Goal: Information Seeking & Learning: Learn about a topic

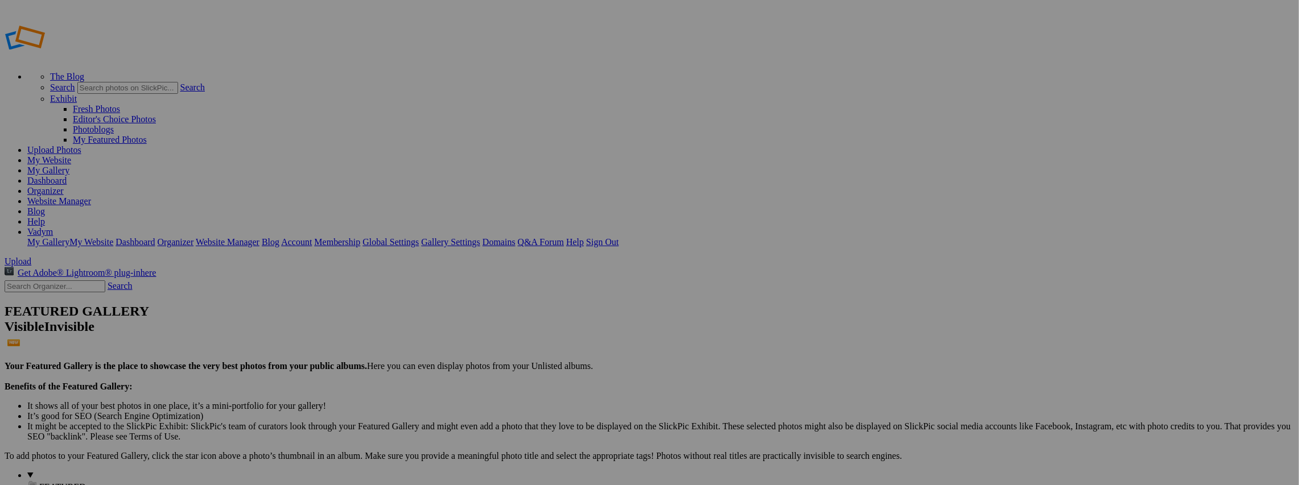
click at [91, 196] on link "Website Manager" at bounding box center [59, 201] width 64 height 10
click at [39, 482] on span "FEATURED" at bounding box center [62, 487] width 47 height 10
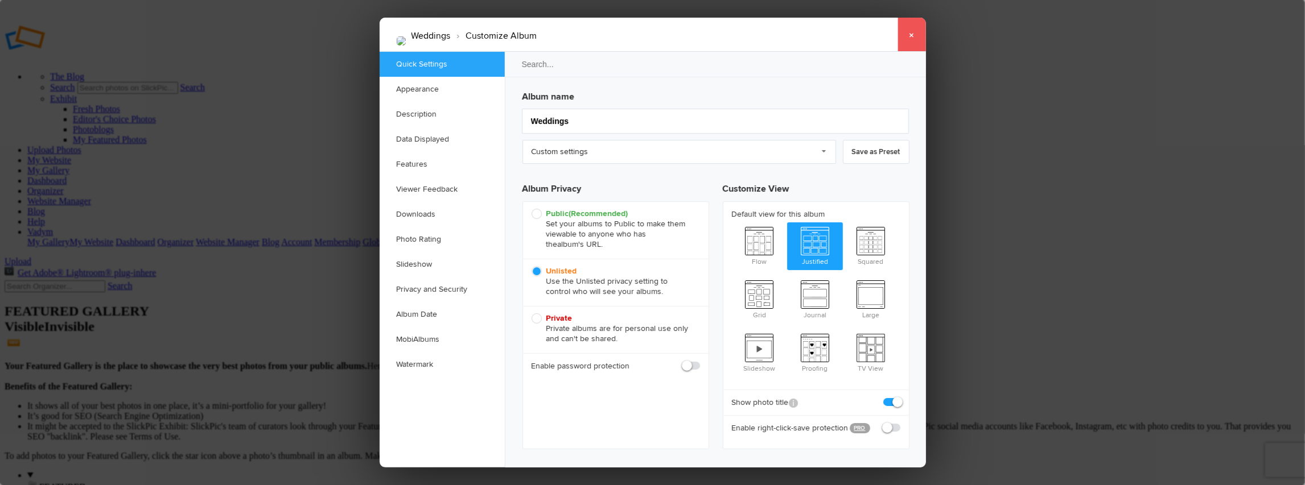
click at [909, 31] on link "×" at bounding box center [911, 35] width 28 height 34
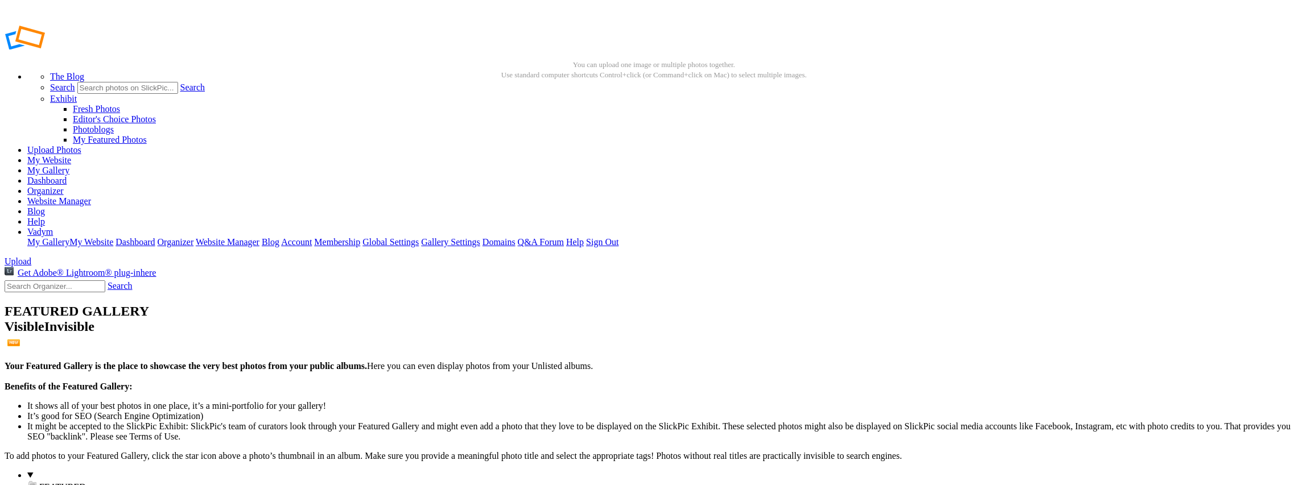
click at [67, 176] on link "Dashboard" at bounding box center [46, 181] width 39 height 10
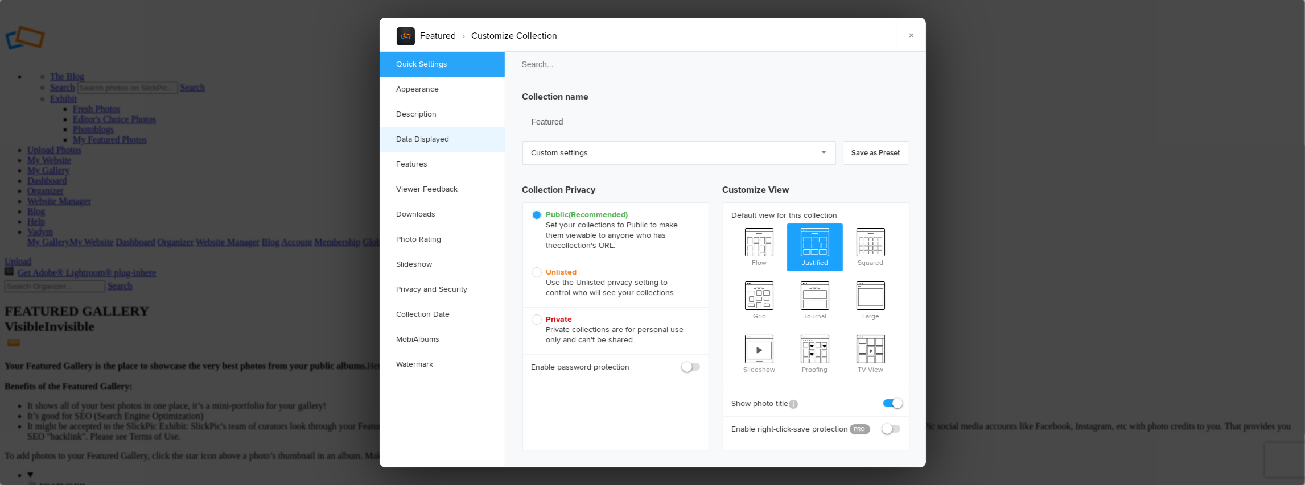
click at [408, 142] on link "Data Displayed" at bounding box center [441, 139] width 125 height 25
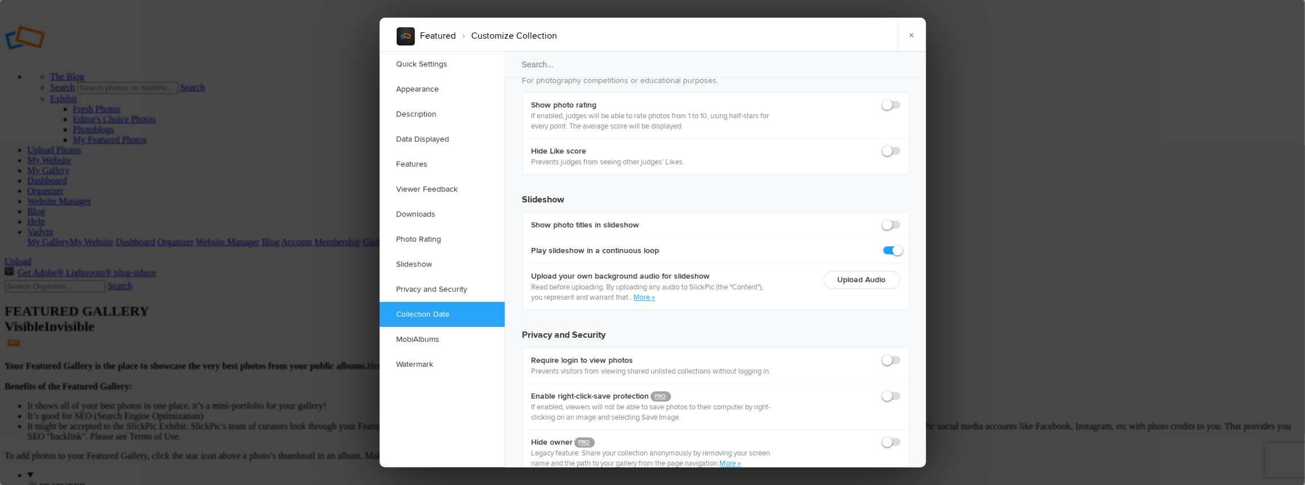
scroll to position [2519, 0]
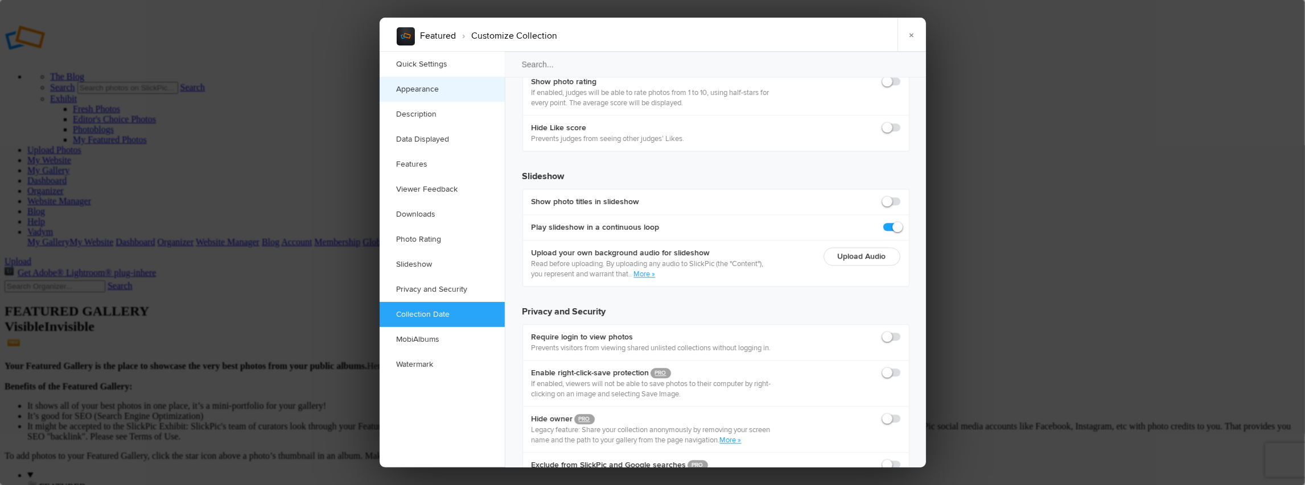
click at [438, 89] on link "Appearance" at bounding box center [441, 89] width 125 height 25
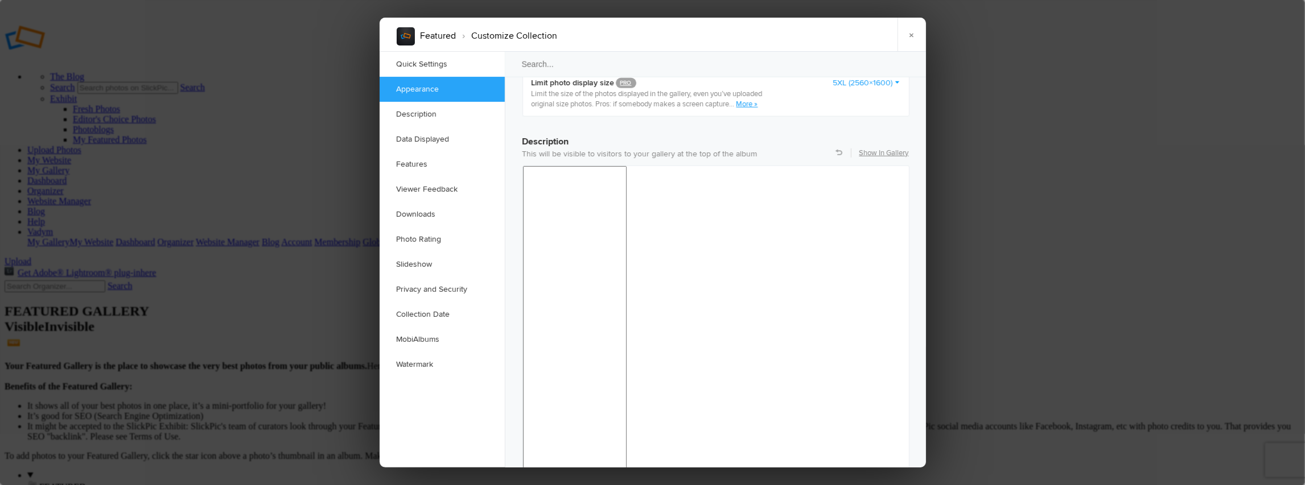
scroll to position [362, 0]
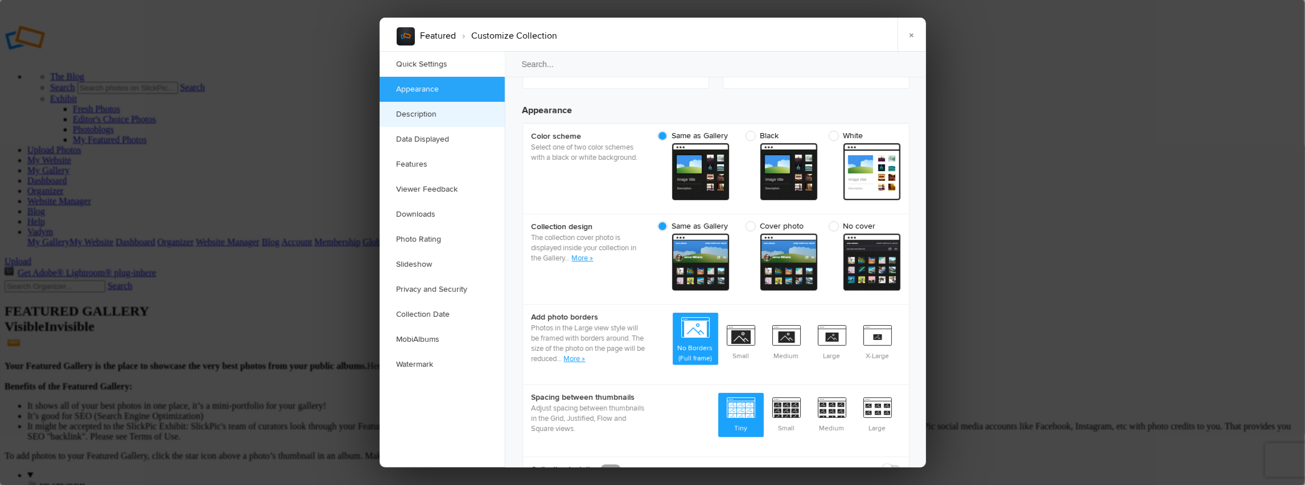
click at [430, 114] on link "Description" at bounding box center [441, 114] width 125 height 25
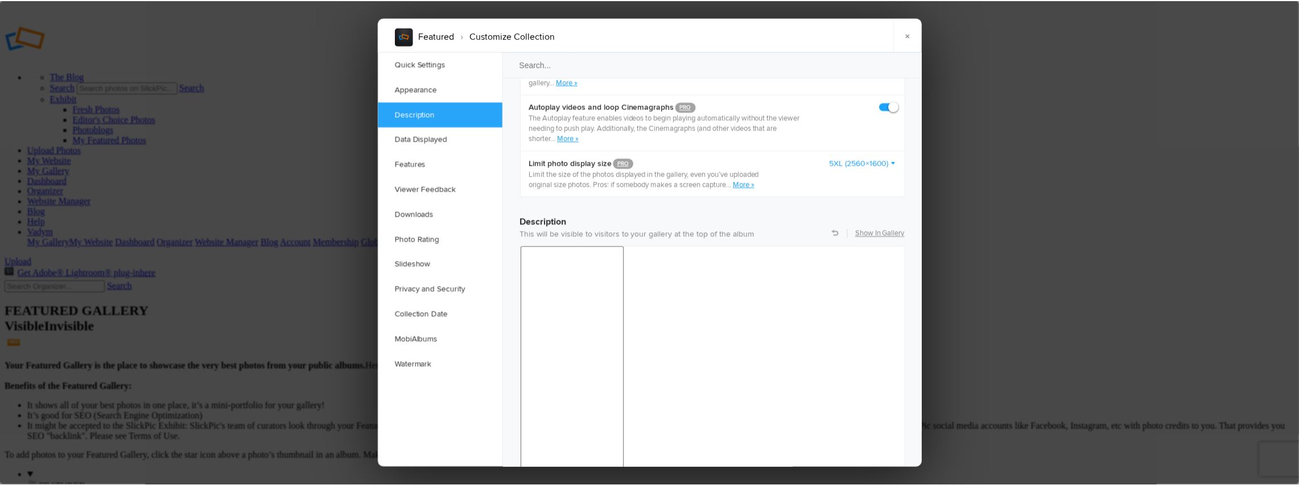
scroll to position [768, 0]
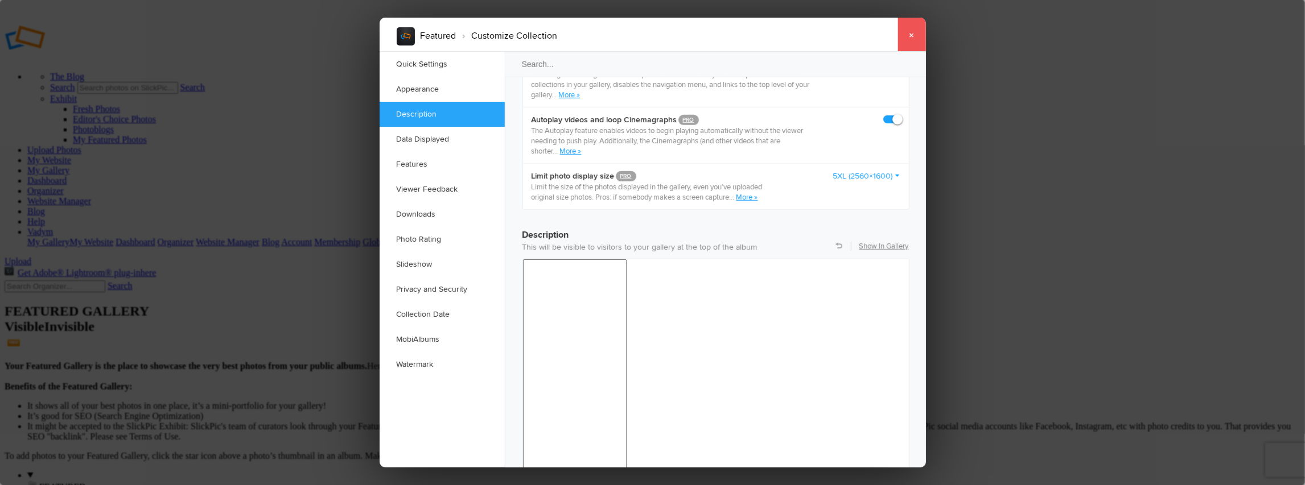
click at [912, 35] on link "×" at bounding box center [911, 35] width 28 height 34
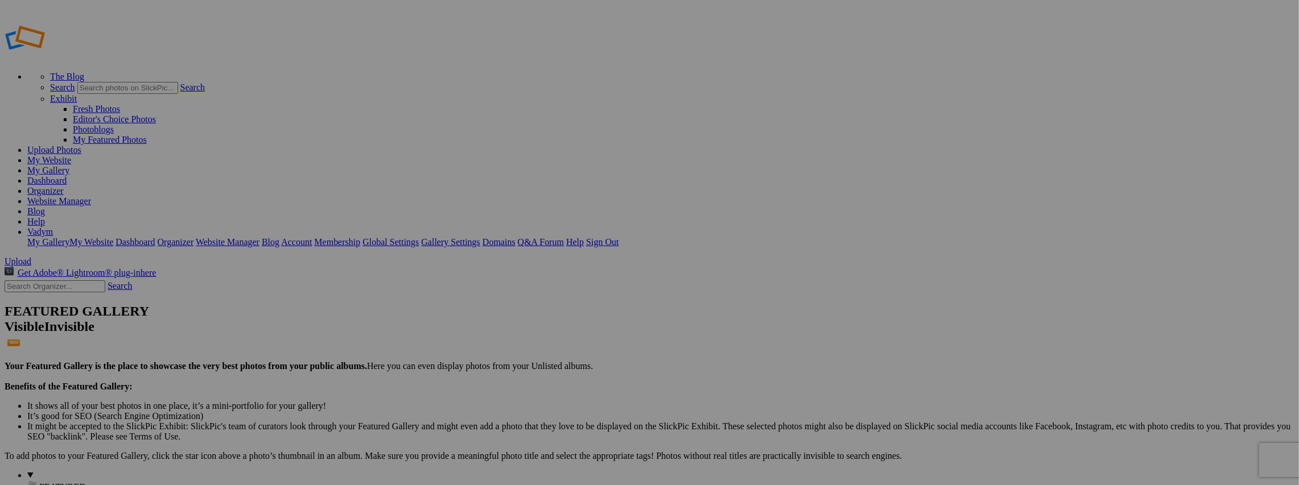
click at [45, 217] on link "Help" at bounding box center [36, 222] width 18 height 10
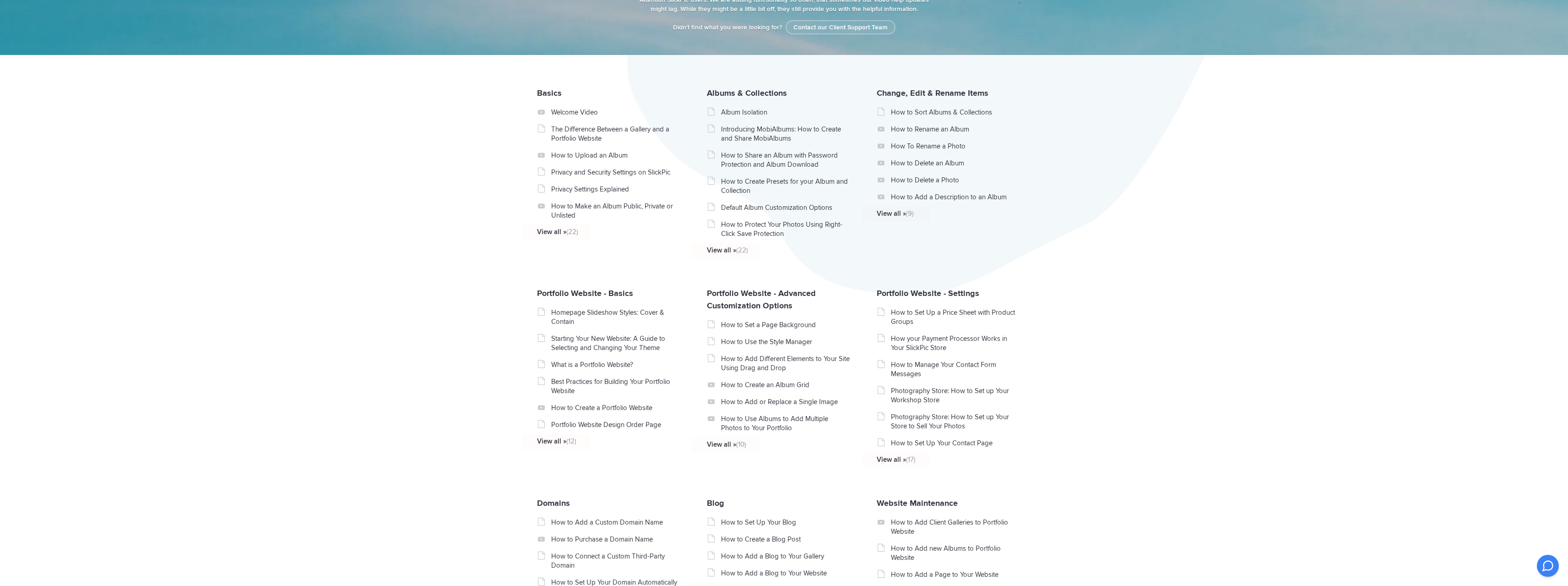
scroll to position [184, 0]
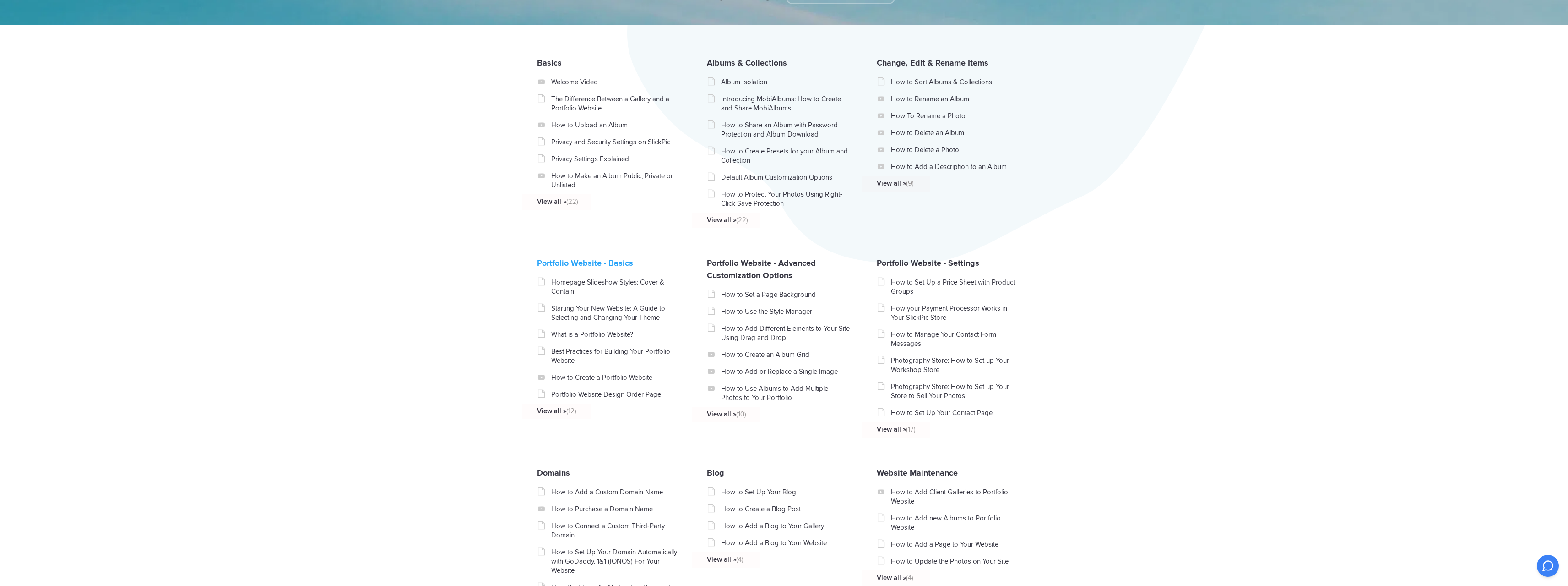
click at [558, 268] on link "Portfolio Website - Basics" at bounding box center [584, 262] width 96 height 10
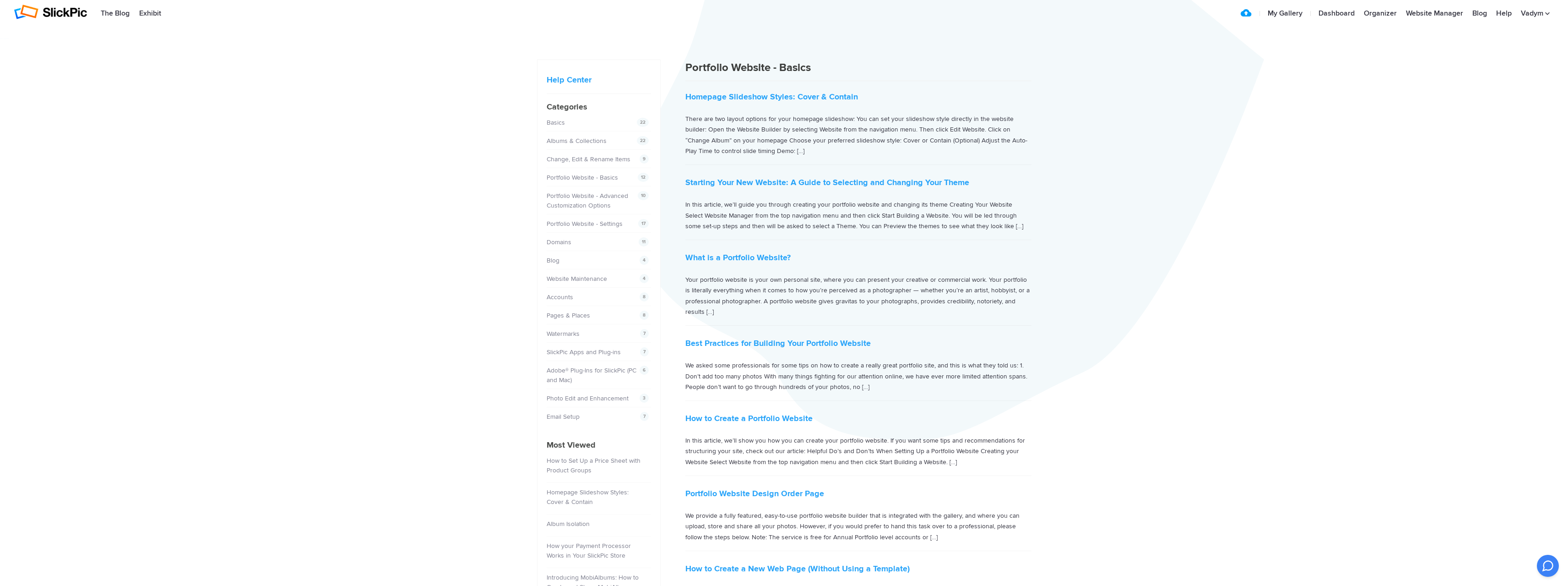
scroll to position [4, 0]
click at [554, 126] on link "Basics" at bounding box center [557, 126] width 19 height 8
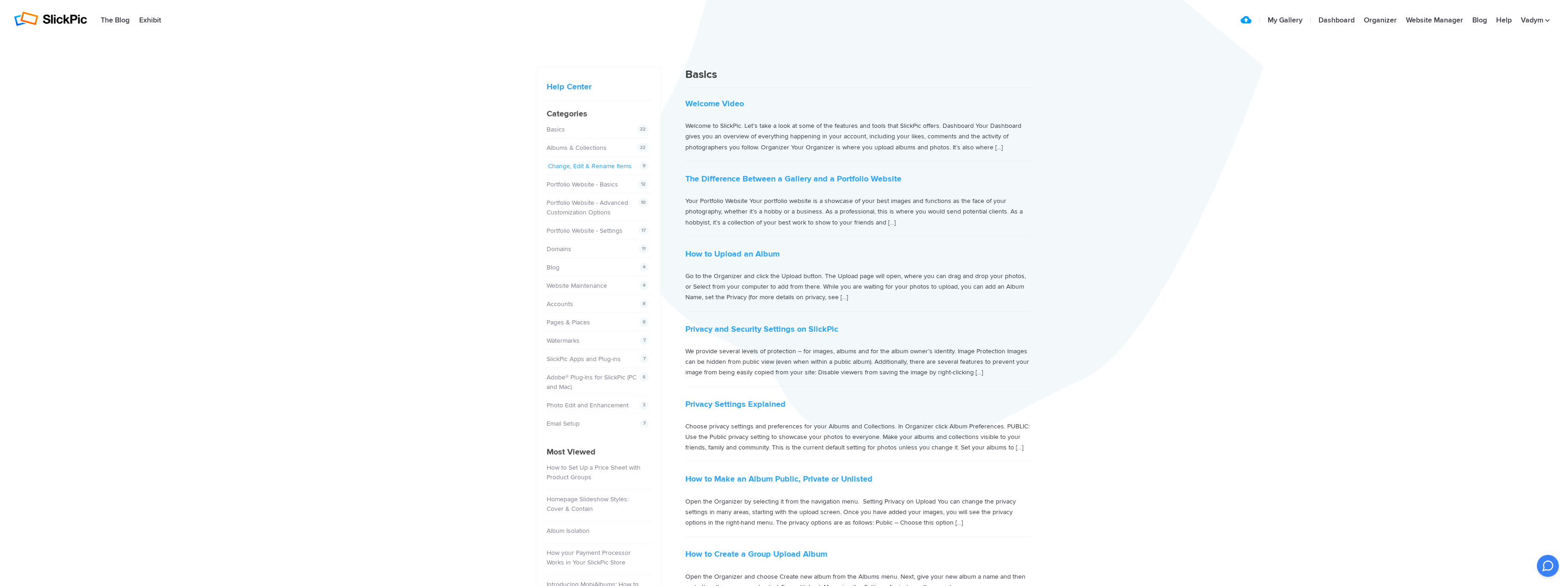
click at [607, 165] on link "Change, Edit & Rename Items" at bounding box center [590, 166] width 84 height 8
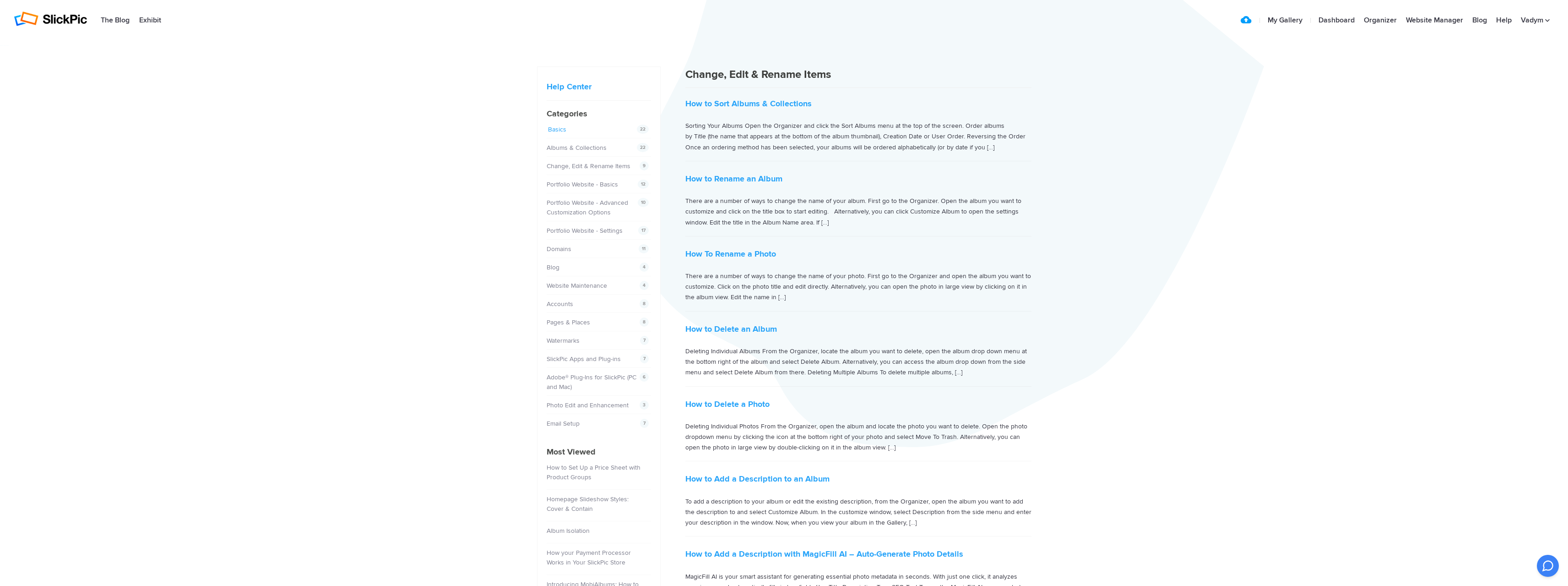
click at [563, 126] on link "Basics" at bounding box center [557, 130] width 19 height 8
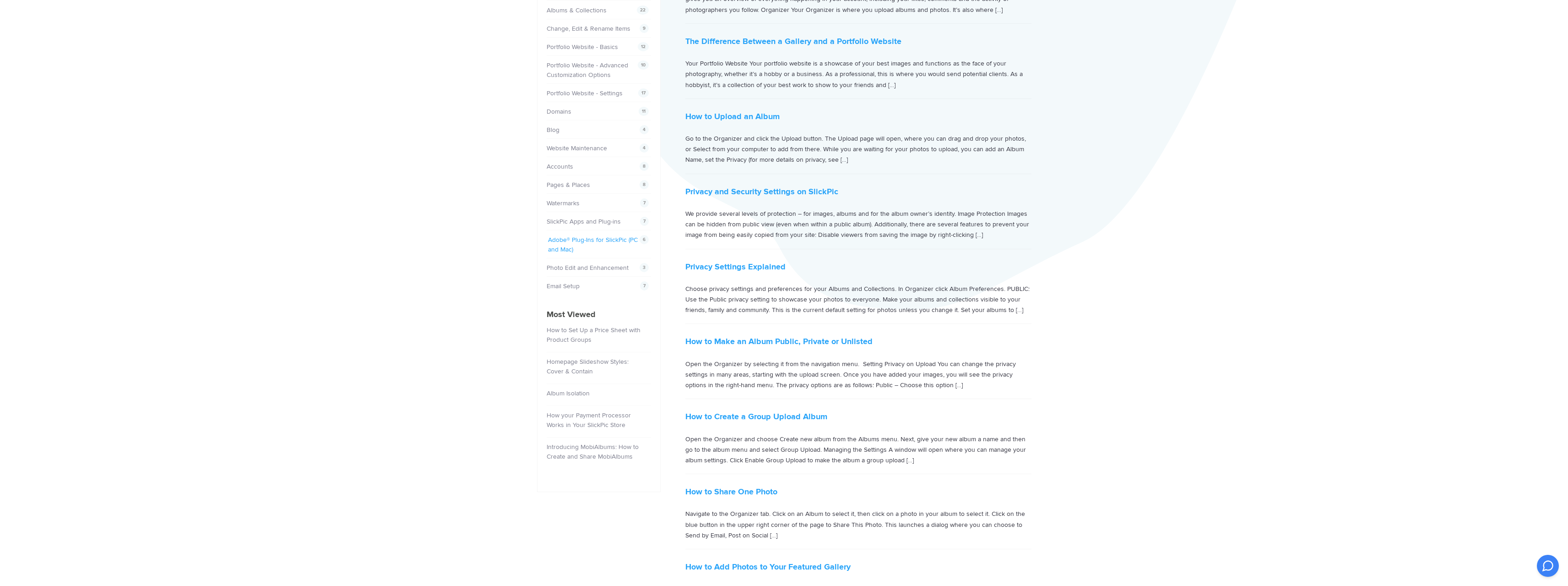
scroll to position [46, 0]
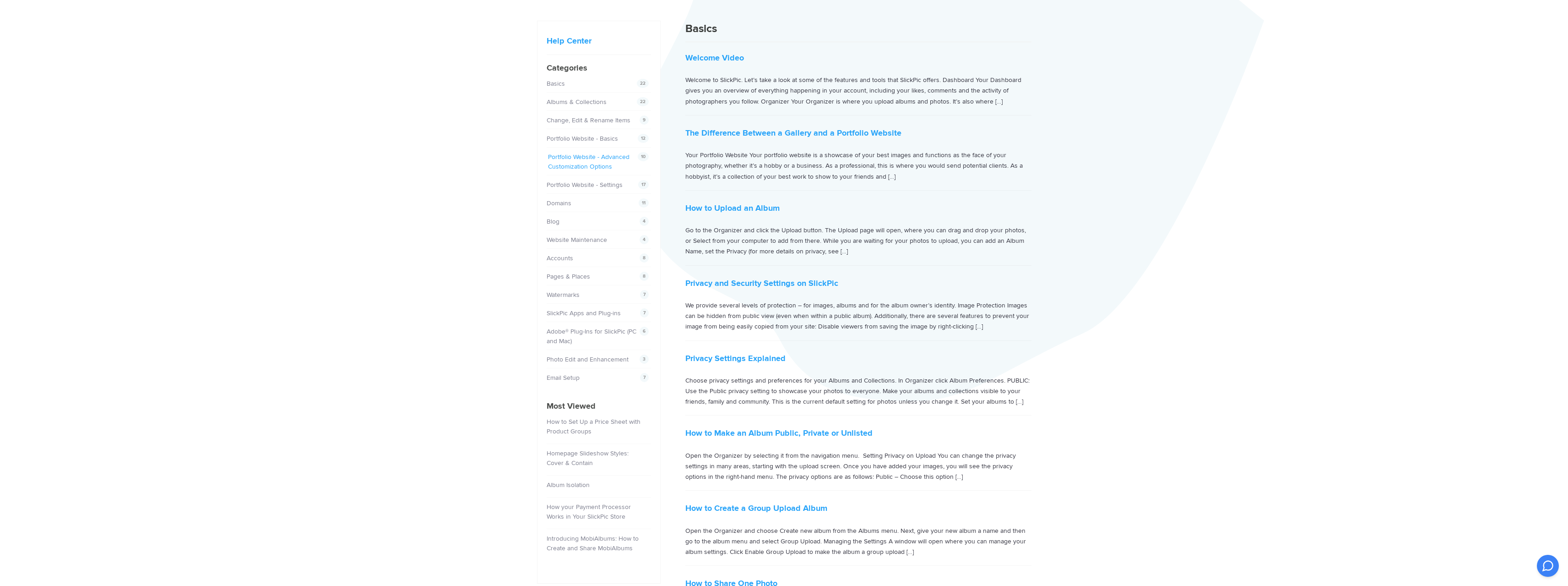
click at [609, 157] on link "Portfolio Website - Advanced Customization Options" at bounding box center [588, 162] width 81 height 18
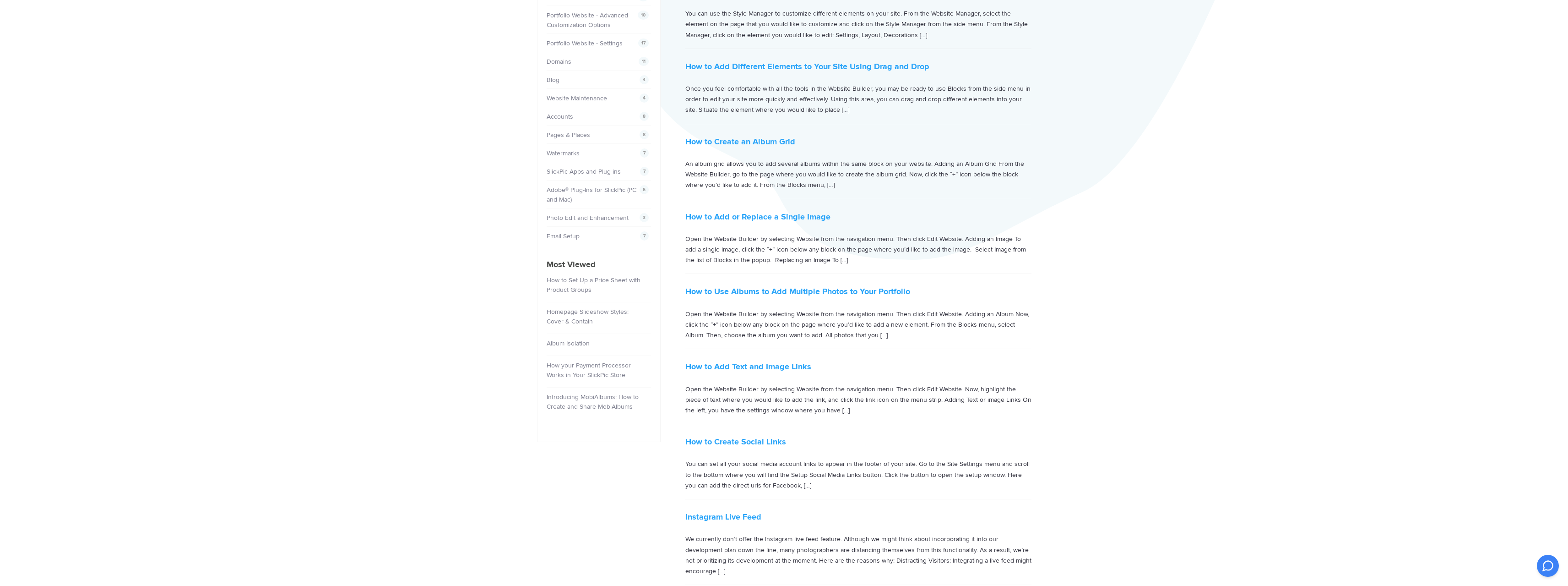
scroll to position [229, 0]
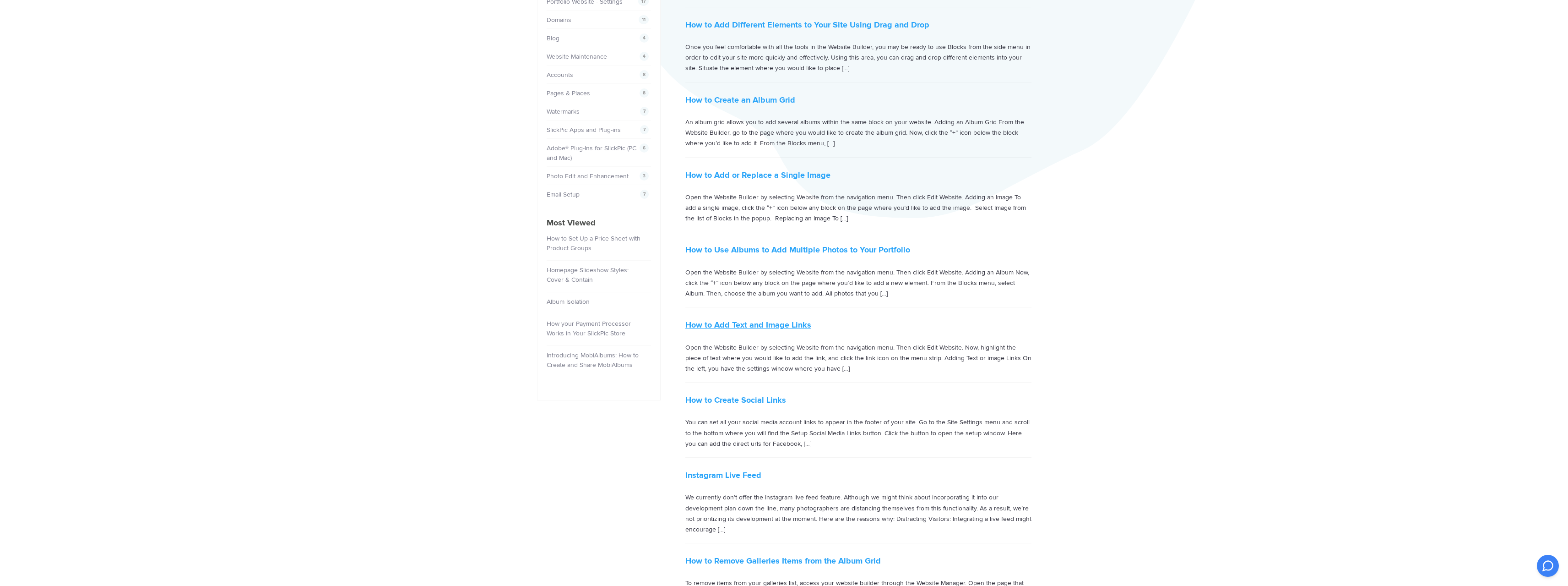
click at [756, 323] on link "How to Add Text and Image Links" at bounding box center [748, 324] width 126 height 10
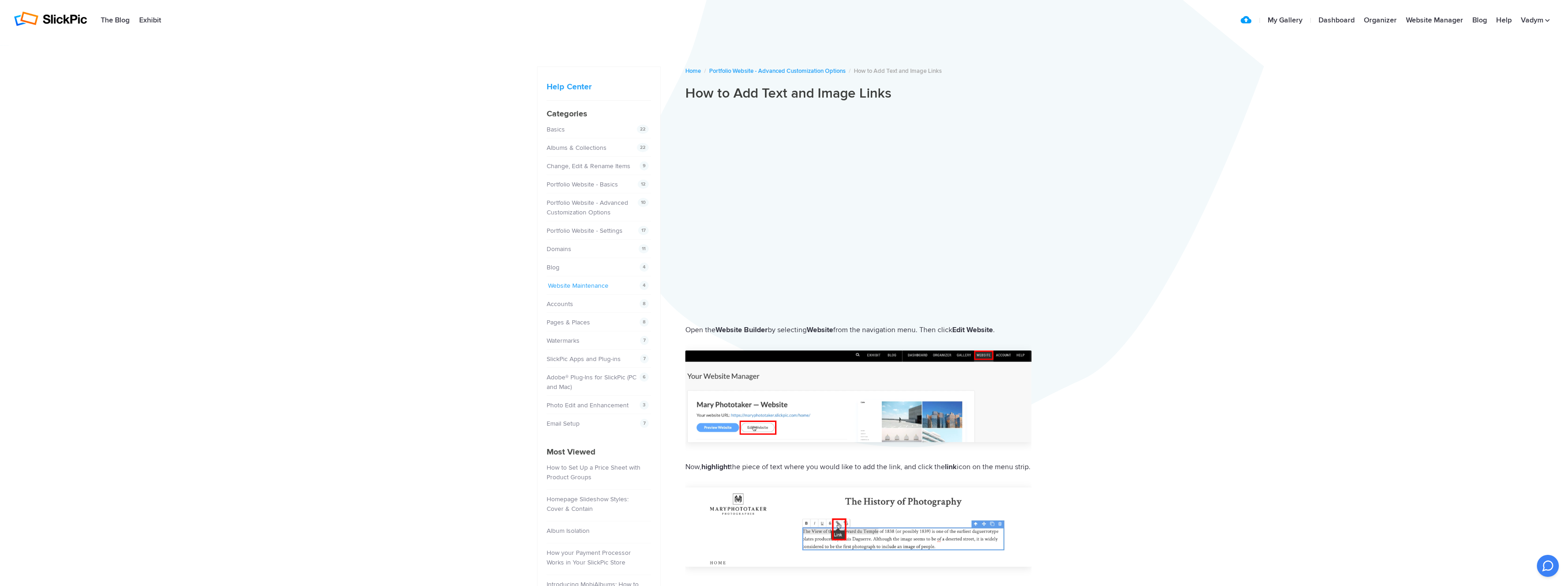
click at [577, 285] on link "Website Maintenance" at bounding box center [578, 286] width 60 height 8
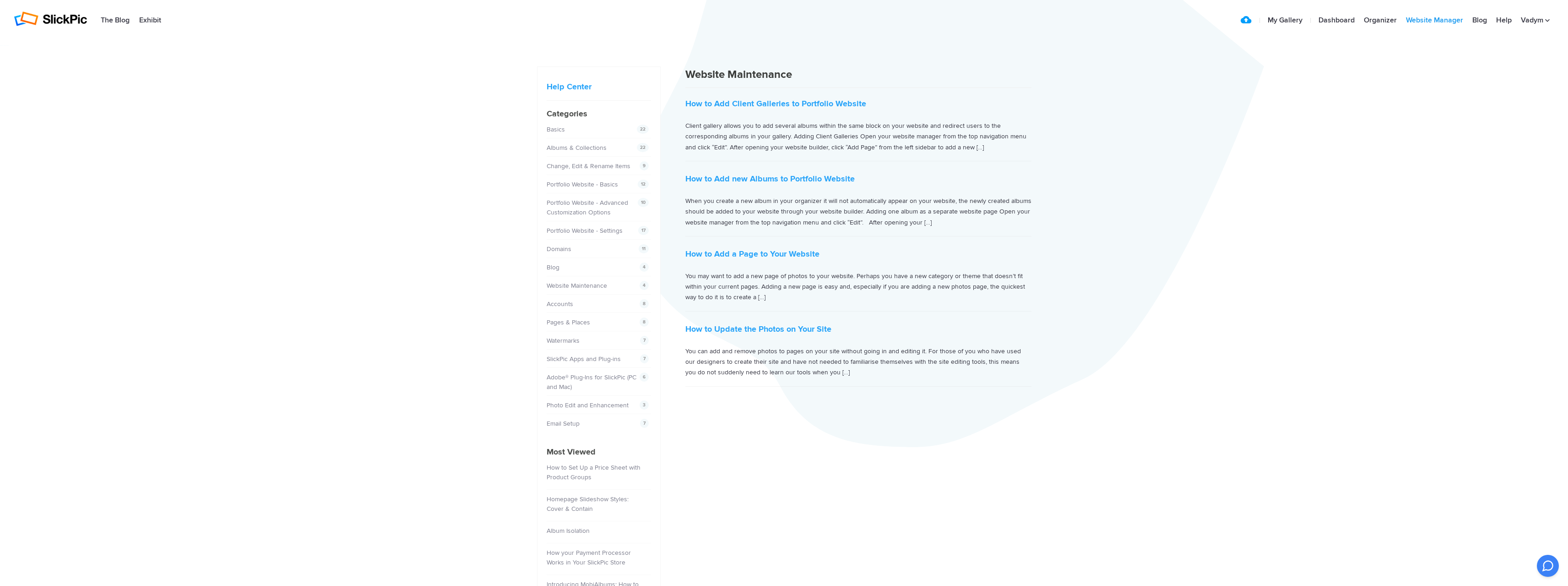
click at [1434, 18] on link "Website Manager" at bounding box center [1434, 20] width 66 height 19
